Goal: Use online tool/utility: Utilize a website feature to perform a specific function

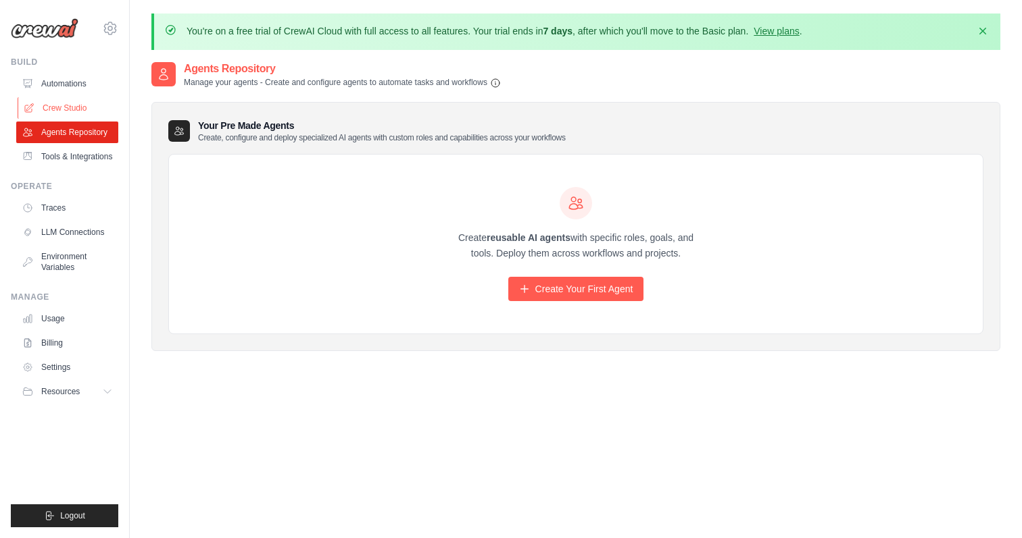
click at [68, 103] on link "Crew Studio" at bounding box center [69, 108] width 102 height 22
click at [78, 103] on link "Crew Studio" at bounding box center [69, 108] width 102 height 22
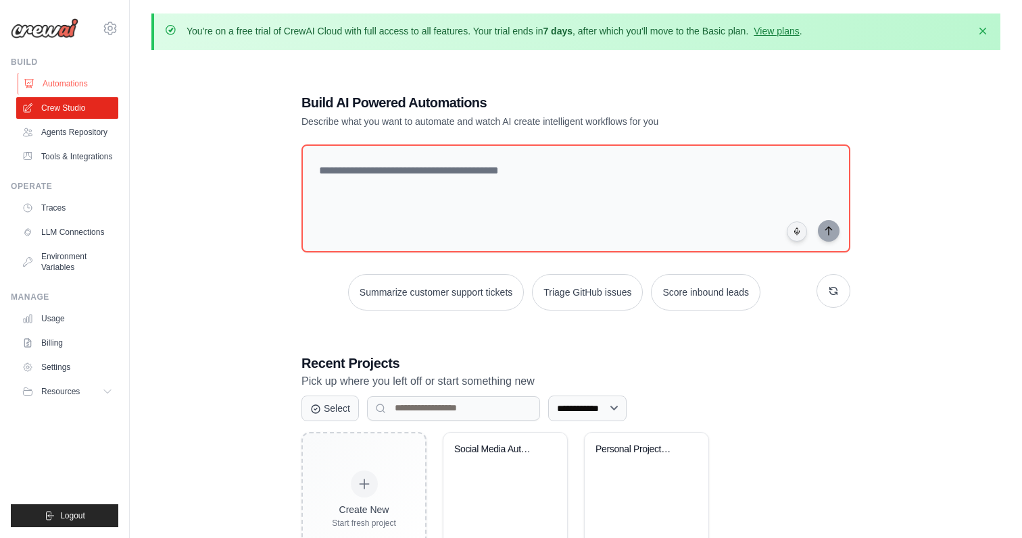
click at [65, 80] on link "Automations" at bounding box center [69, 84] width 102 height 22
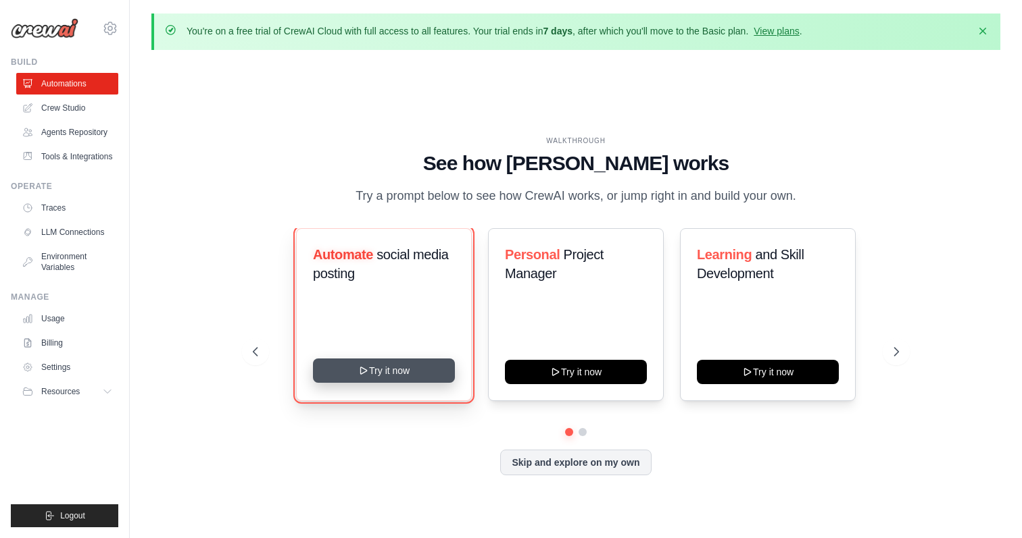
click at [369, 371] on button "Try it now" at bounding box center [384, 371] width 142 height 24
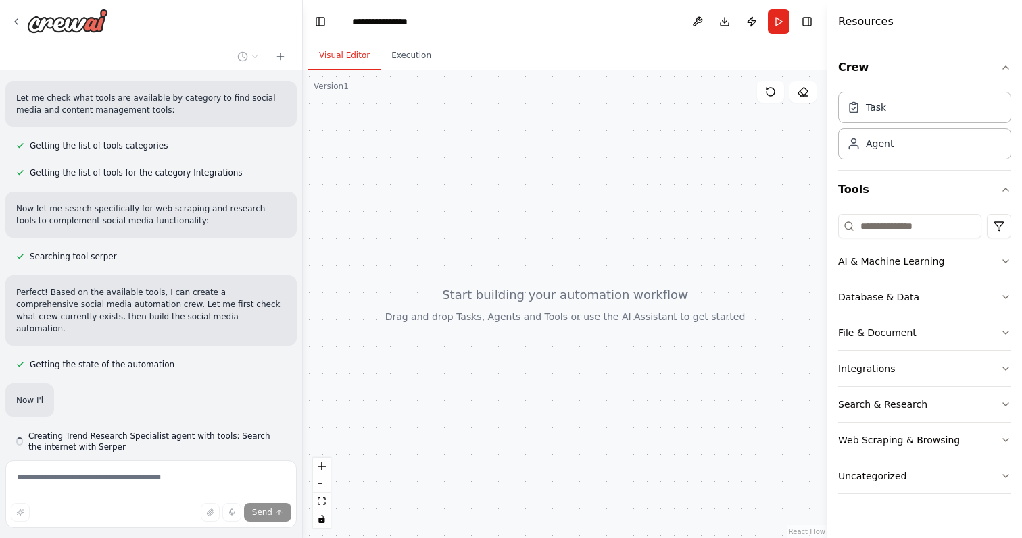
scroll to position [376, 0]
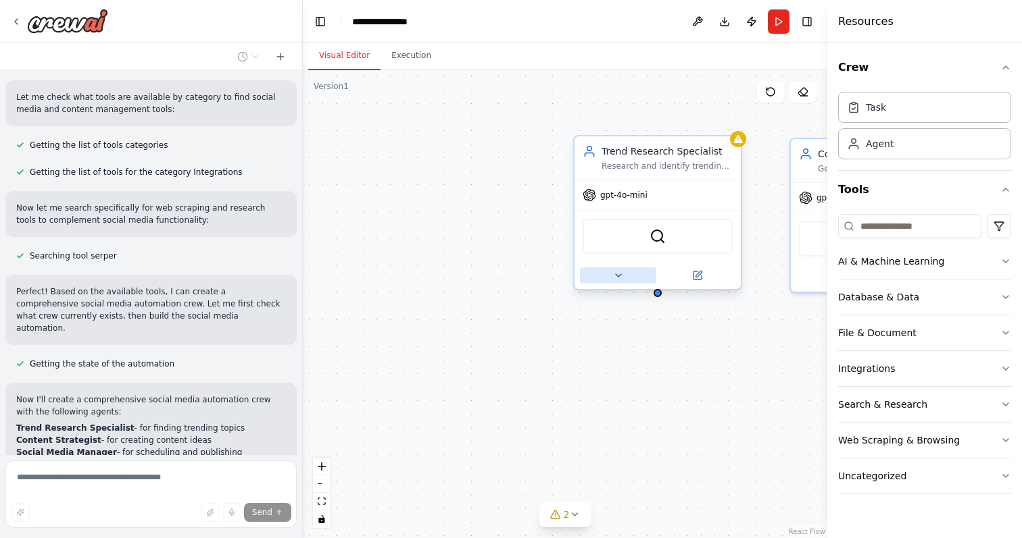
click at [620, 279] on icon at bounding box center [618, 275] width 11 height 11
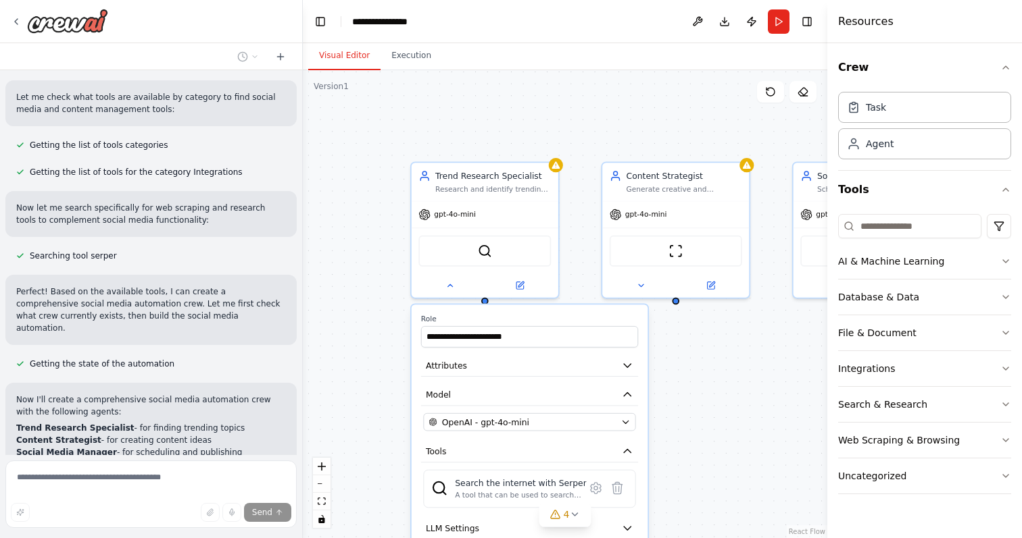
drag, startPoint x: 551, startPoint y: 368, endPoint x: 382, endPoint y: 358, distance: 168.5
click at [382, 358] on div "**********" at bounding box center [565, 304] width 524 height 468
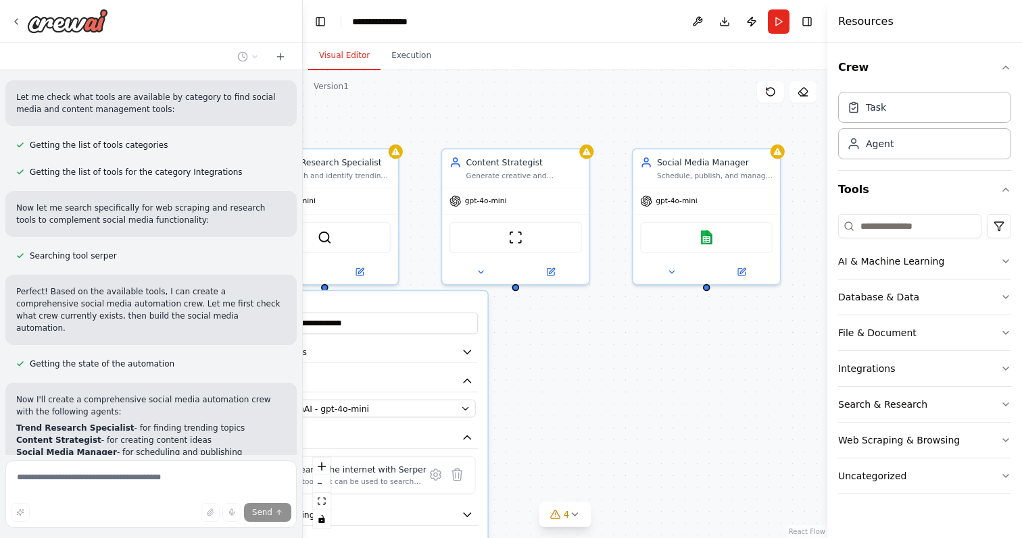
drag, startPoint x: 681, startPoint y: 363, endPoint x: 521, endPoint y: 349, distance: 160.7
click at [521, 349] on div "**********" at bounding box center [565, 304] width 524 height 468
click at [697, 192] on div "gpt-4o-mini" at bounding box center [706, 199] width 147 height 26
click at [674, 271] on icon at bounding box center [671, 269] width 9 height 9
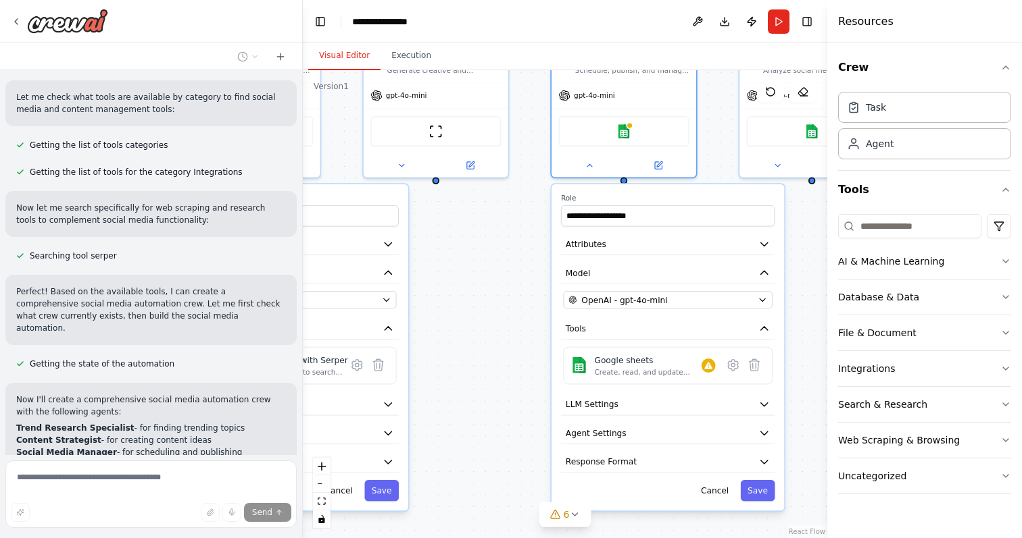
drag, startPoint x: 596, startPoint y: 374, endPoint x: 513, endPoint y: 266, distance: 136.4
click at [513, 266] on div "**********" at bounding box center [565, 304] width 524 height 468
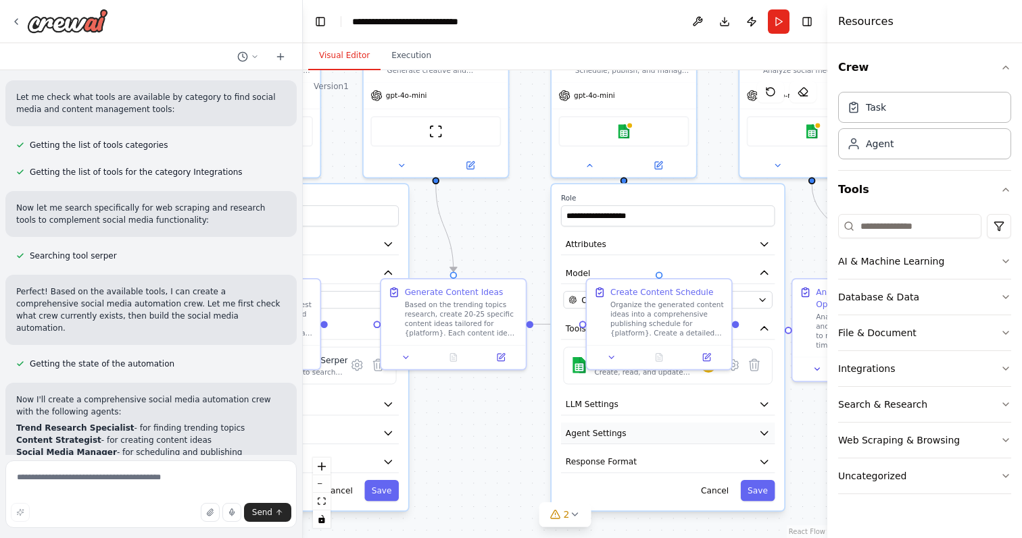
click at [762, 432] on icon "button" at bounding box center [764, 433] width 7 height 3
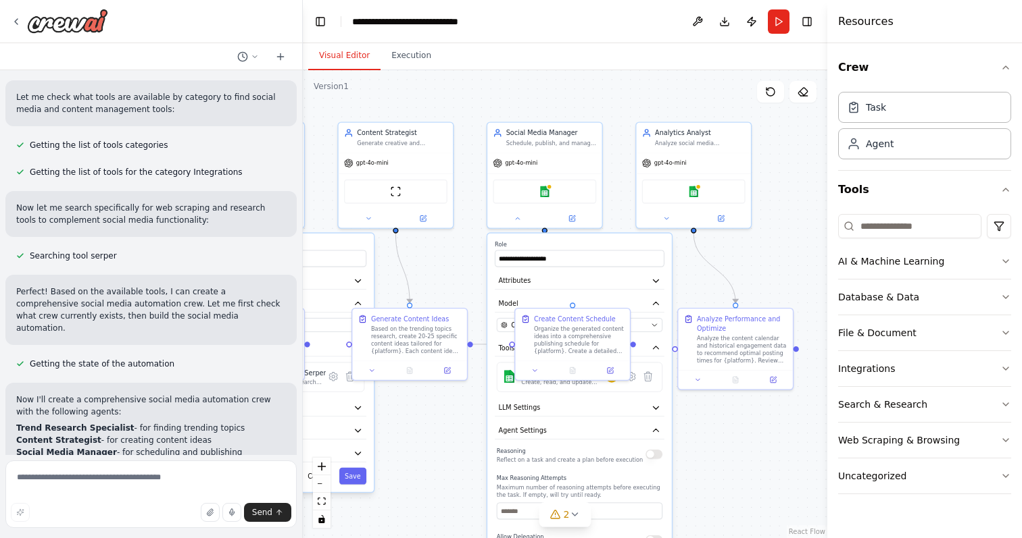
drag, startPoint x: 576, startPoint y: 411, endPoint x: 471, endPoint y: 403, distance: 105.7
click at [471, 403] on div ".deletable-edge-delete-btn { width: 20px; height: 20px; border: 0px solid #ffff…" at bounding box center [565, 304] width 524 height 468
click at [738, 338] on div "Analyze the content calendar and historical engagement data to recommend optima…" at bounding box center [742, 348] width 91 height 30
click at [701, 382] on button at bounding box center [698, 378] width 32 height 11
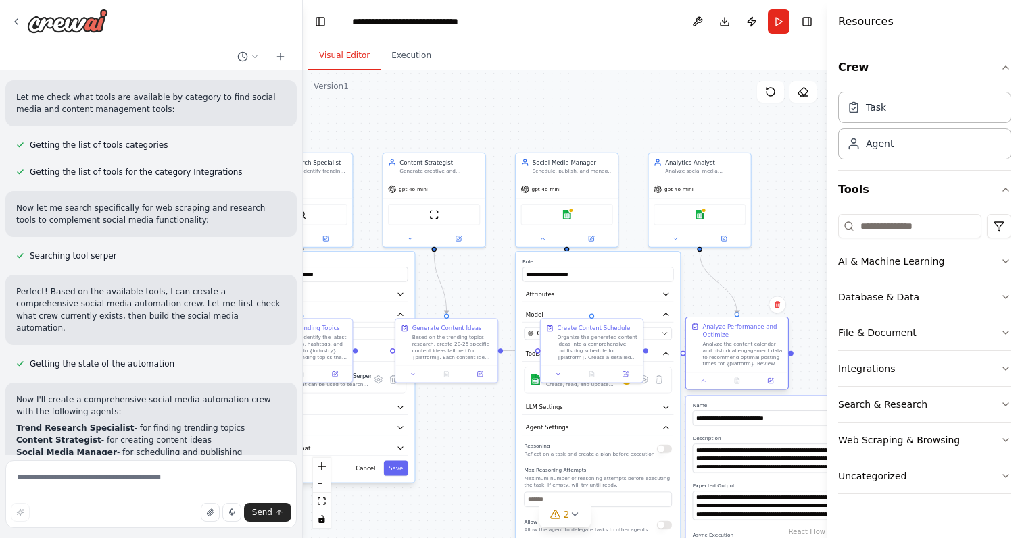
click at [731, 338] on div "Analyze Performance and Optimize" at bounding box center [742, 330] width 80 height 17
click at [545, 234] on icon at bounding box center [542, 237] width 7 height 7
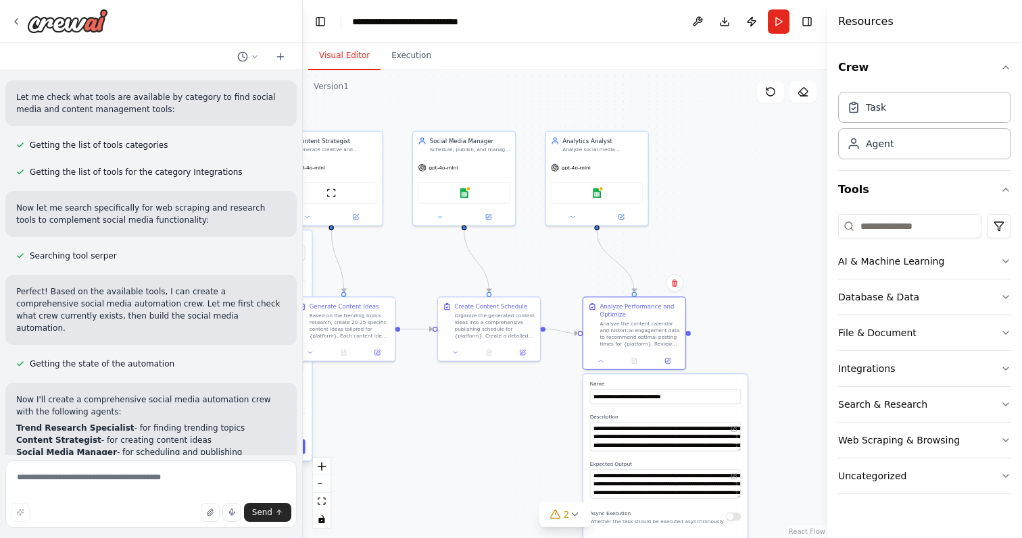
drag, startPoint x: 548, startPoint y: 265, endPoint x: 445, endPoint y: 243, distance: 105.1
click at [445, 243] on div ".deletable-edge-delete-btn { width: 20px; height: 20px; border: 0px solid #ffff…" at bounding box center [565, 304] width 524 height 468
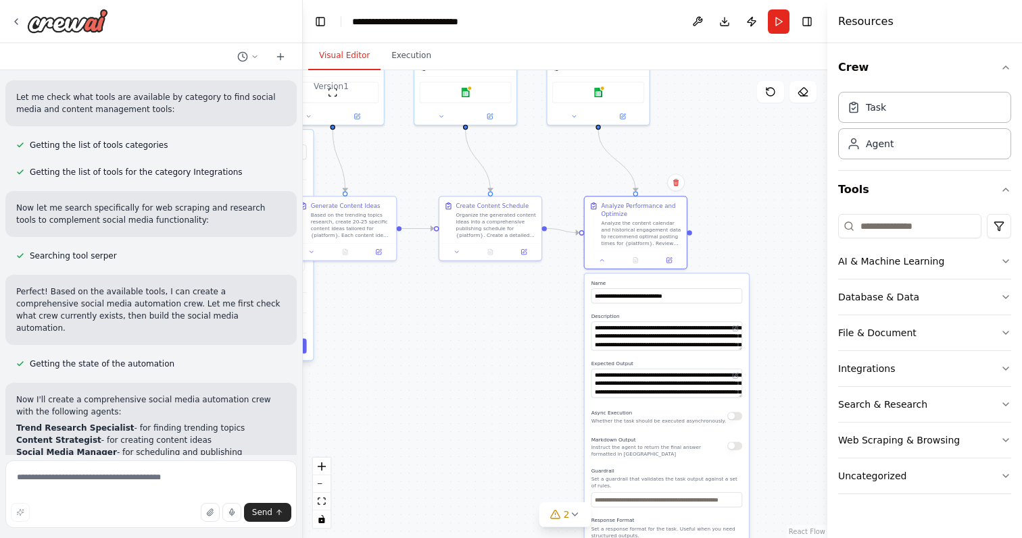
drag, startPoint x: 713, startPoint y: 236, endPoint x: 714, endPoint y: 136, distance: 100.0
click at [714, 136] on div ".deletable-edge-delete-btn { width: 20px; height: 20px; border: 0px solid #ffff…" at bounding box center [565, 304] width 524 height 468
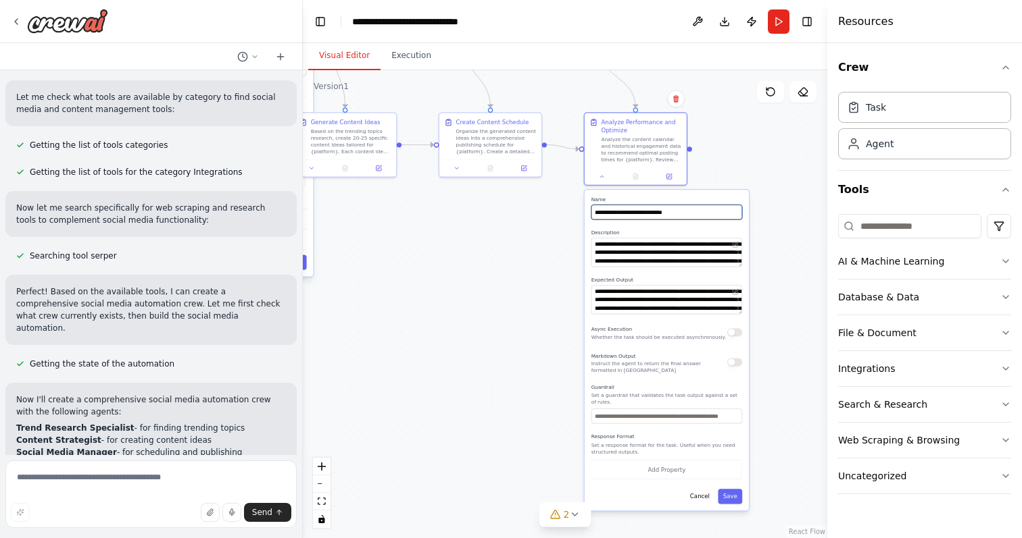
drag, startPoint x: 735, startPoint y: 264, endPoint x: 735, endPoint y: 180, distance: 83.8
click at [735, 180] on div ".deletable-edge-delete-btn { width: 20px; height: 20px; border: 0px solid #ffff…" at bounding box center [565, 304] width 524 height 468
click at [704, 250] on textarea "**********" at bounding box center [666, 252] width 151 height 29
click at [688, 297] on textarea "**********" at bounding box center [667, 299] width 150 height 29
click at [651, 476] on button "Add Property" at bounding box center [667, 468] width 150 height 19
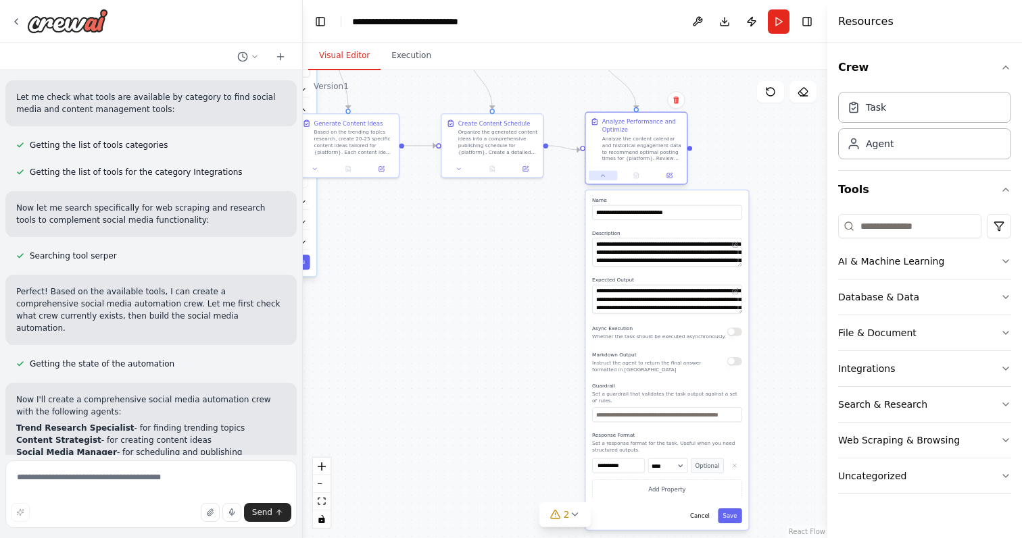
click at [603, 178] on icon at bounding box center [602, 175] width 7 height 7
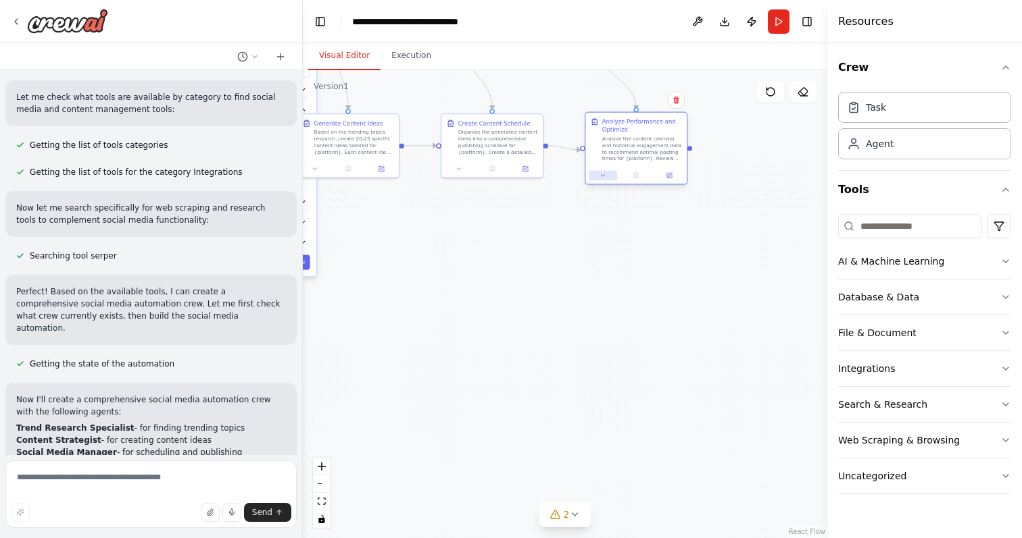
click at [603, 178] on icon at bounding box center [602, 175] width 7 height 7
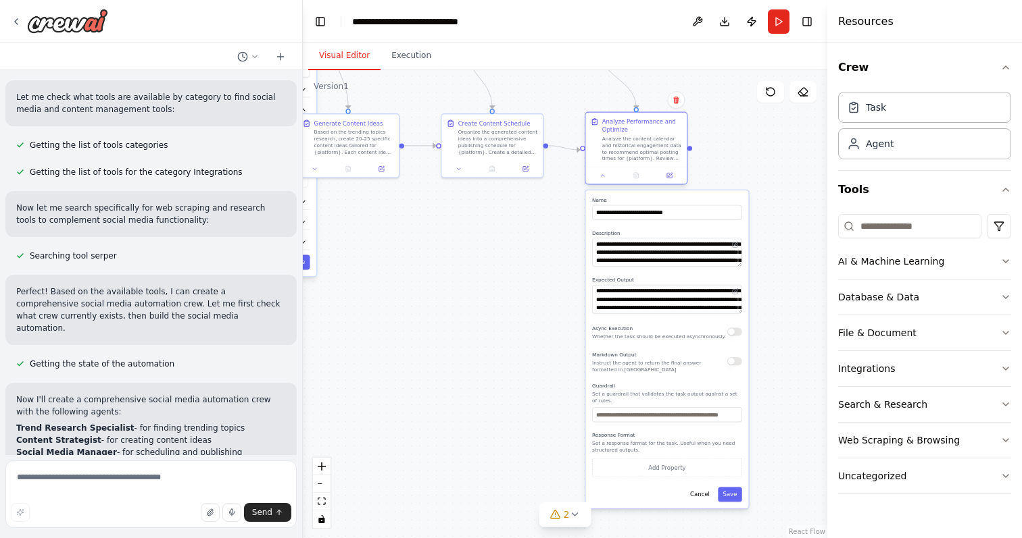
click at [634, 126] on div "Analyze Performance and Optimize" at bounding box center [642, 126] width 80 height 16
drag, startPoint x: 634, startPoint y: 126, endPoint x: 620, endPoint y: 132, distance: 15.4
click at [620, 132] on div "Analyze Performance and Optimize" at bounding box center [642, 126] width 80 height 16
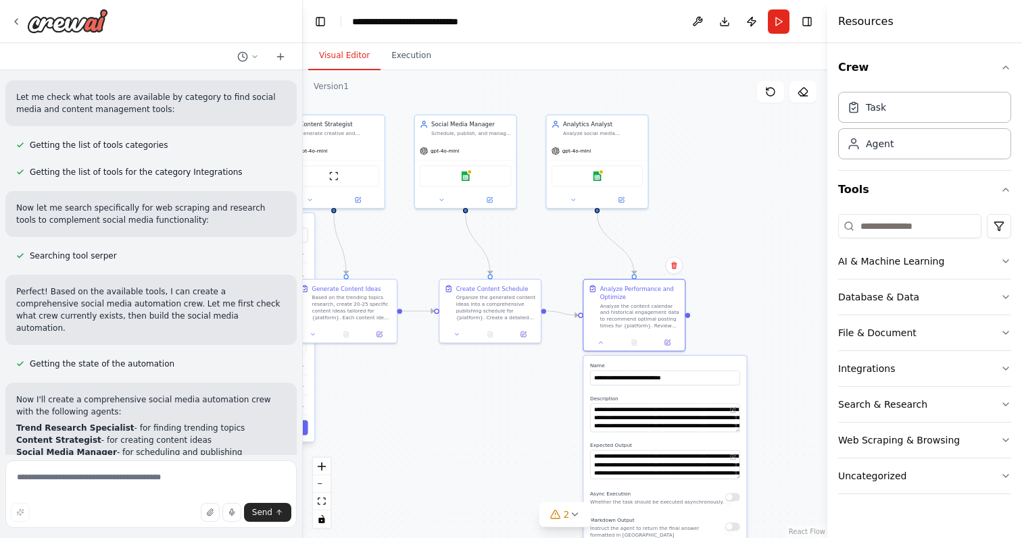
drag, startPoint x: 718, startPoint y: 141, endPoint x: 716, endPoint y: 307, distance: 165.5
click at [716, 307] on div ".deletable-edge-delete-btn { width: 20px; height: 20px; border: 0px solid #ffff…" at bounding box center [565, 304] width 524 height 468
